Goal: Task Accomplishment & Management: Manage account settings

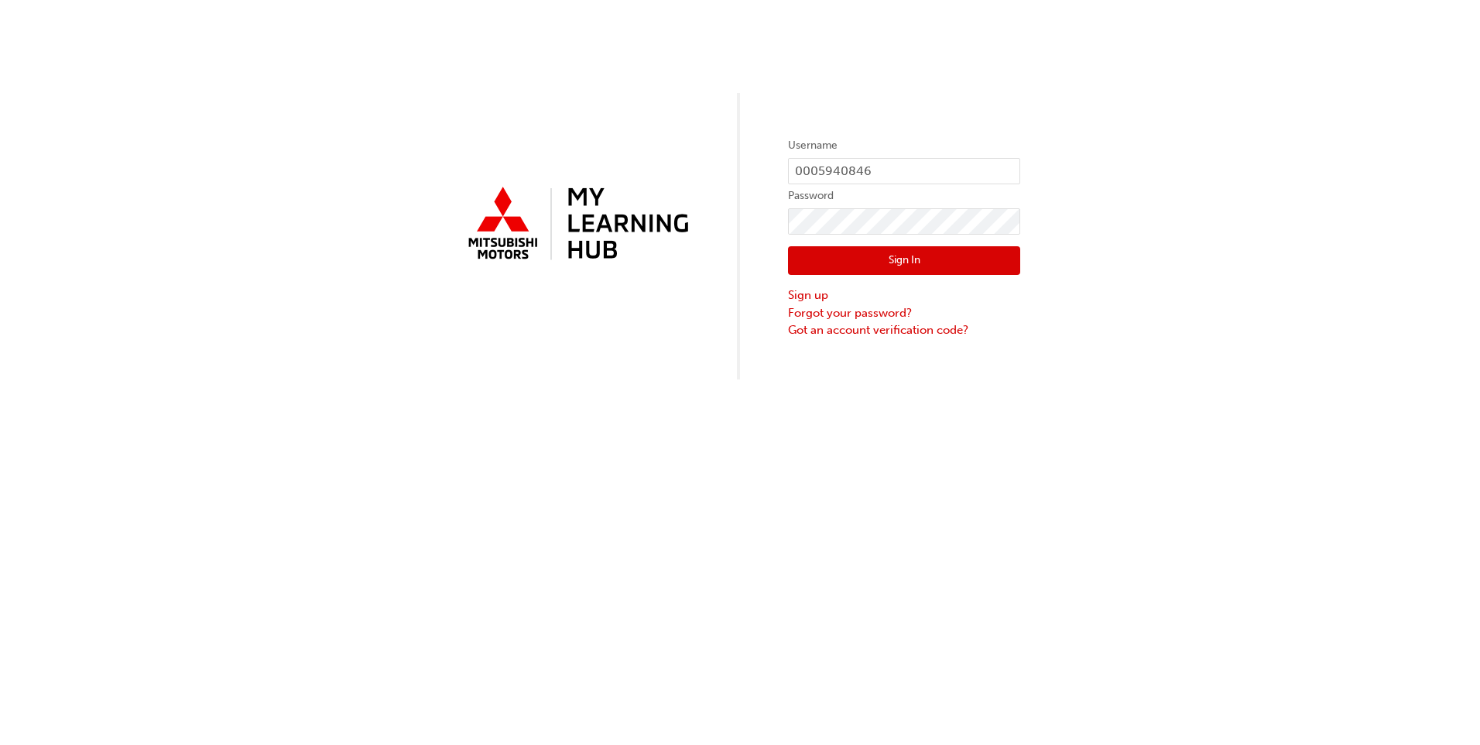
click at [905, 263] on button "Sign In" at bounding box center [904, 260] width 232 height 29
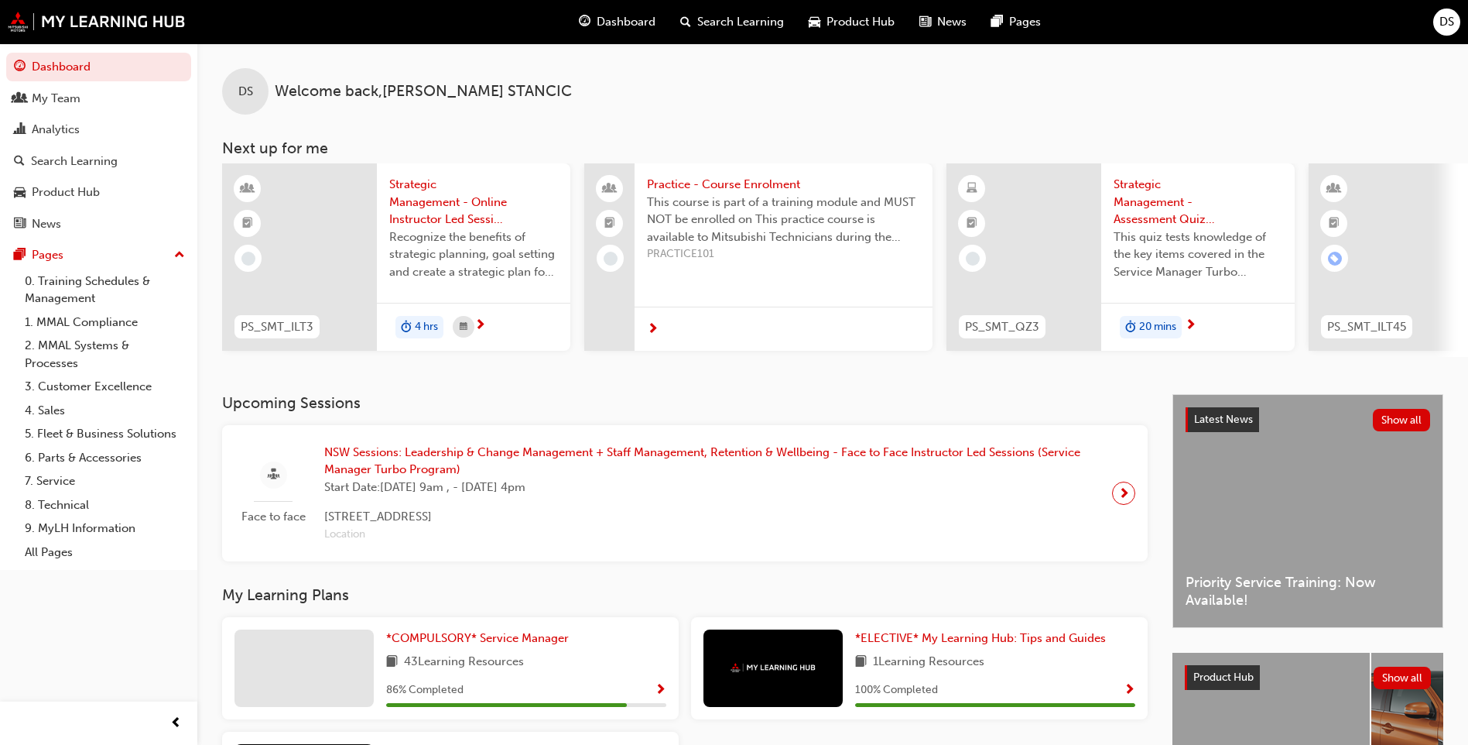
click at [1450, 22] on span "DS" at bounding box center [1446, 22] width 15 height 18
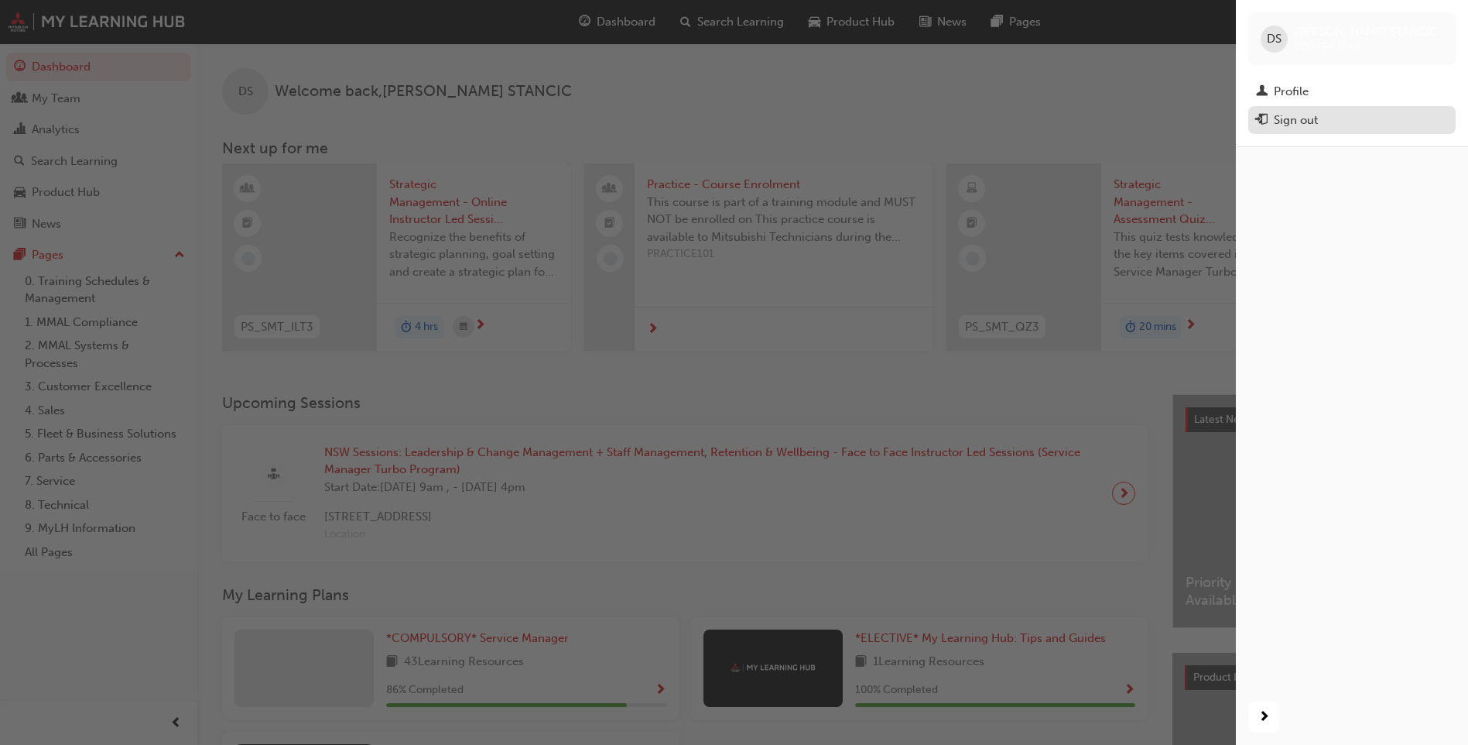
click at [1297, 116] on div "Sign out" at bounding box center [1296, 120] width 44 height 18
